Goal: Transaction & Acquisition: Purchase product/service

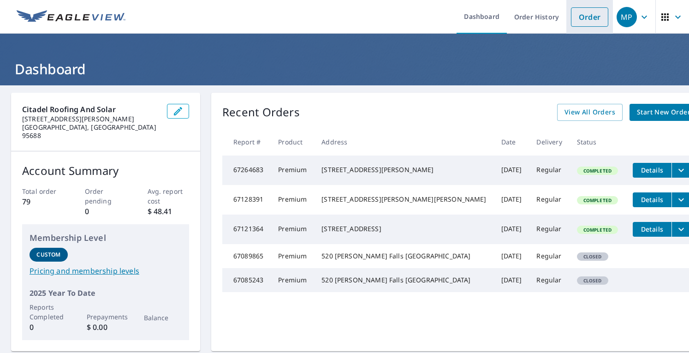
click at [582, 16] on link "Order" at bounding box center [589, 16] width 37 height 19
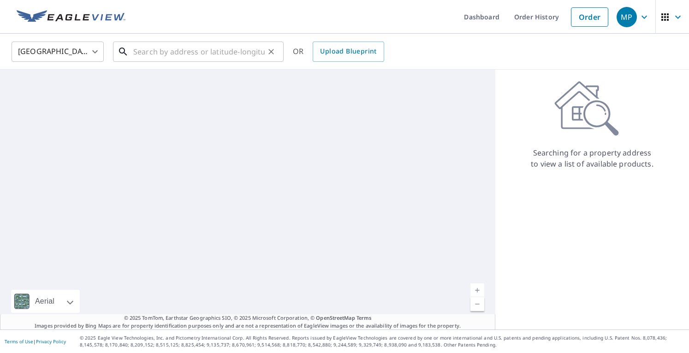
click at [211, 51] on input "text" at bounding box center [198, 52] width 131 height 26
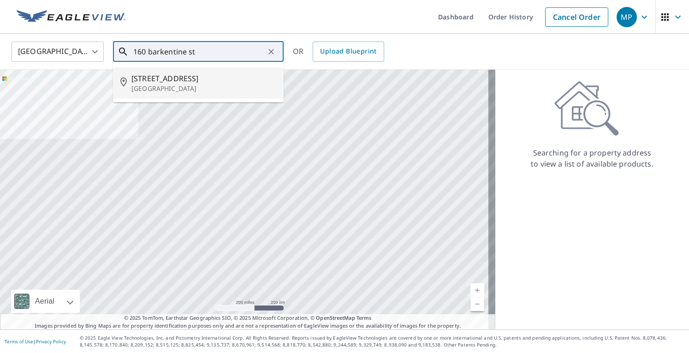
click at [202, 81] on span "[STREET_ADDRESS]" at bounding box center [203, 78] width 145 height 11
type input "[STREET_ADDRESS]"
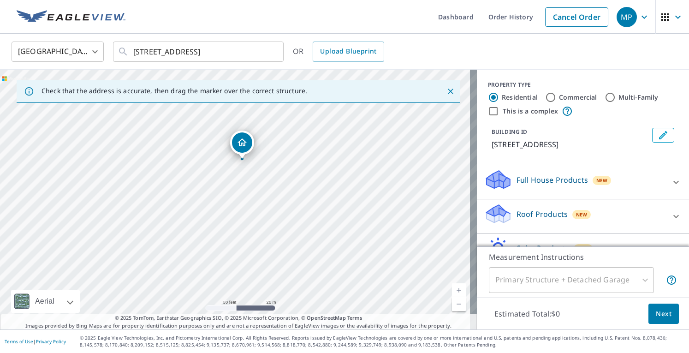
click at [556, 210] on p "Roof Products" at bounding box center [542, 213] width 51 height 11
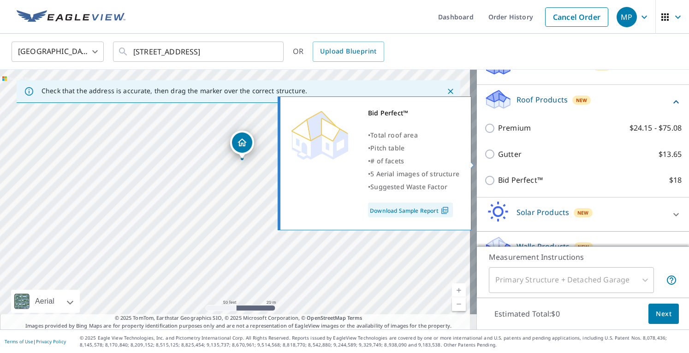
scroll to position [133, 0]
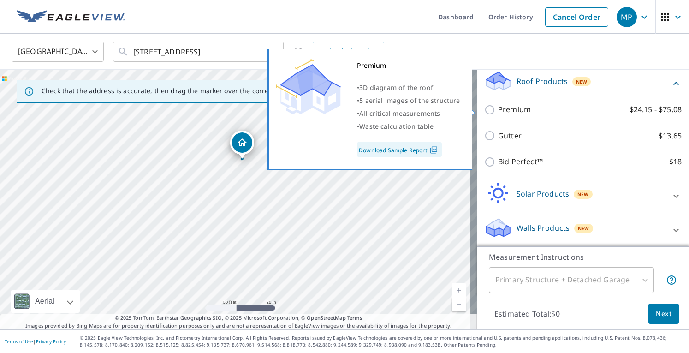
click at [485, 111] on input "Premium $24.15 - $75.08" at bounding box center [491, 109] width 14 height 11
checkbox input "true"
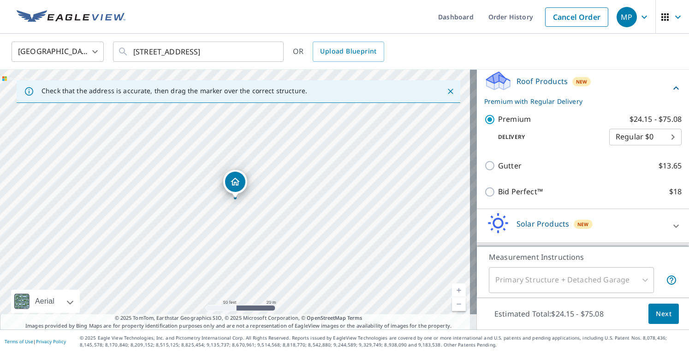
click at [664, 314] on button "Next" at bounding box center [663, 313] width 30 height 21
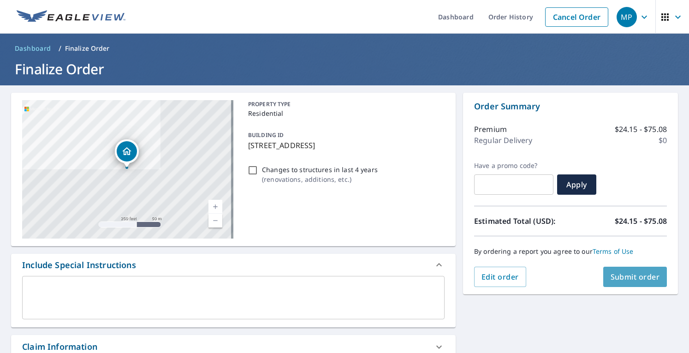
click at [622, 276] on span "Submit order" at bounding box center [635, 277] width 49 height 10
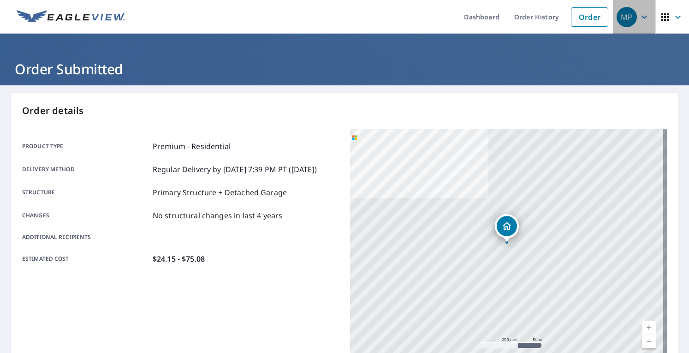
click at [639, 17] on icon "button" at bounding box center [644, 17] width 11 height 11
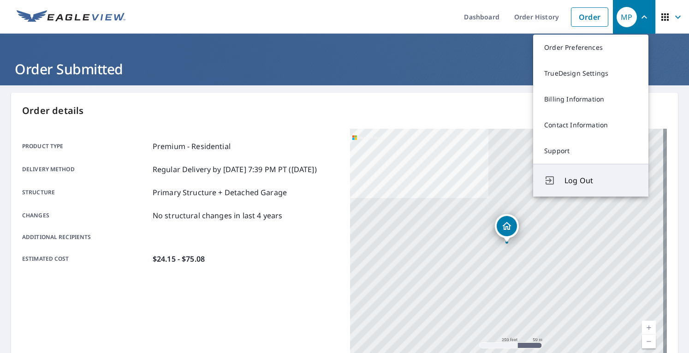
click at [571, 185] on span "Log Out" at bounding box center [600, 180] width 73 height 11
